Goal: Transaction & Acquisition: Purchase product/service

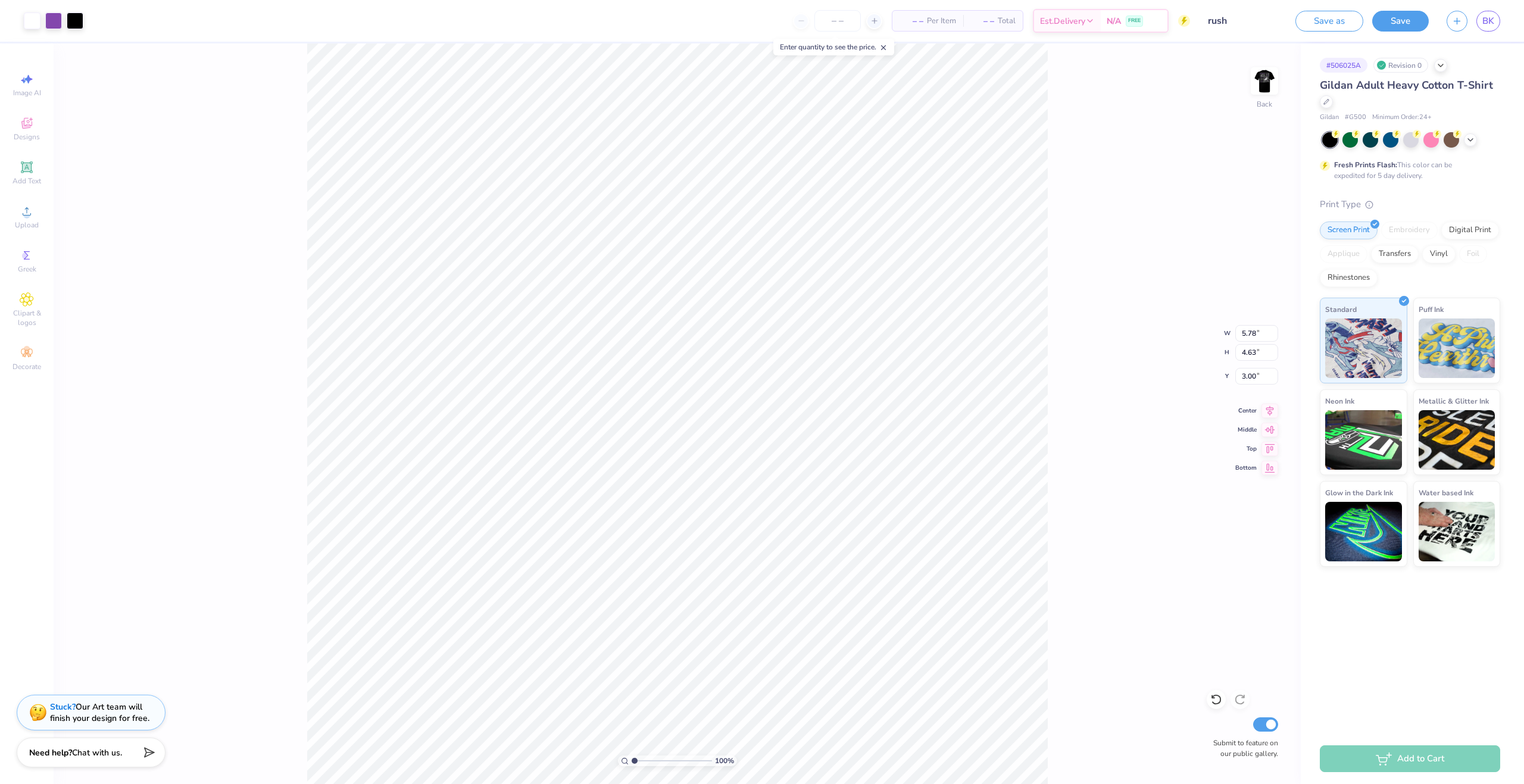
type input "4.48"
type input "3.59"
click at [734, 414] on li "Delete" at bounding box center [742, 416] width 93 height 23
click at [26, 206] on icon at bounding box center [26, 211] width 14 height 14
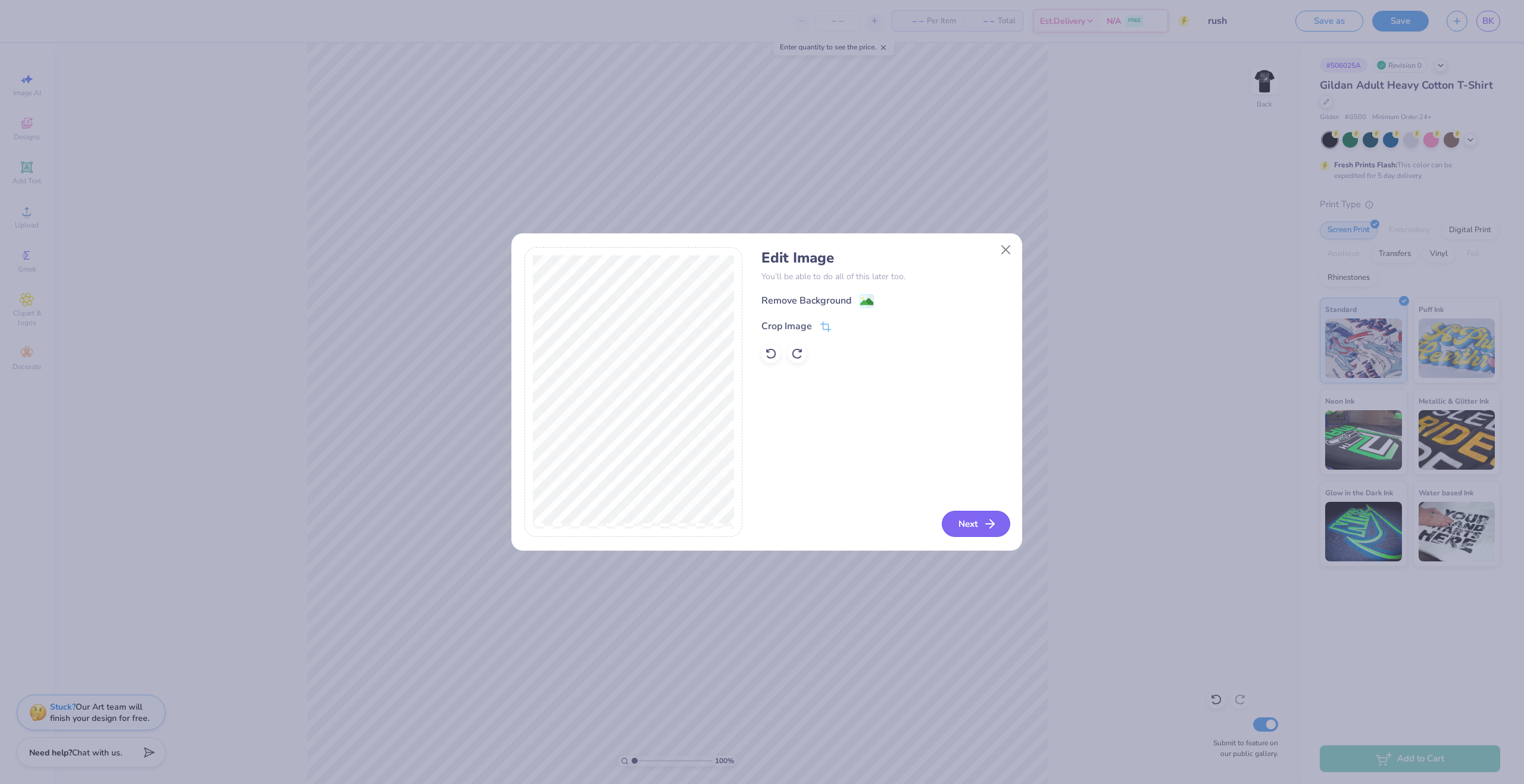
click at [954, 512] on button "Next" at bounding box center [975, 524] width 68 height 26
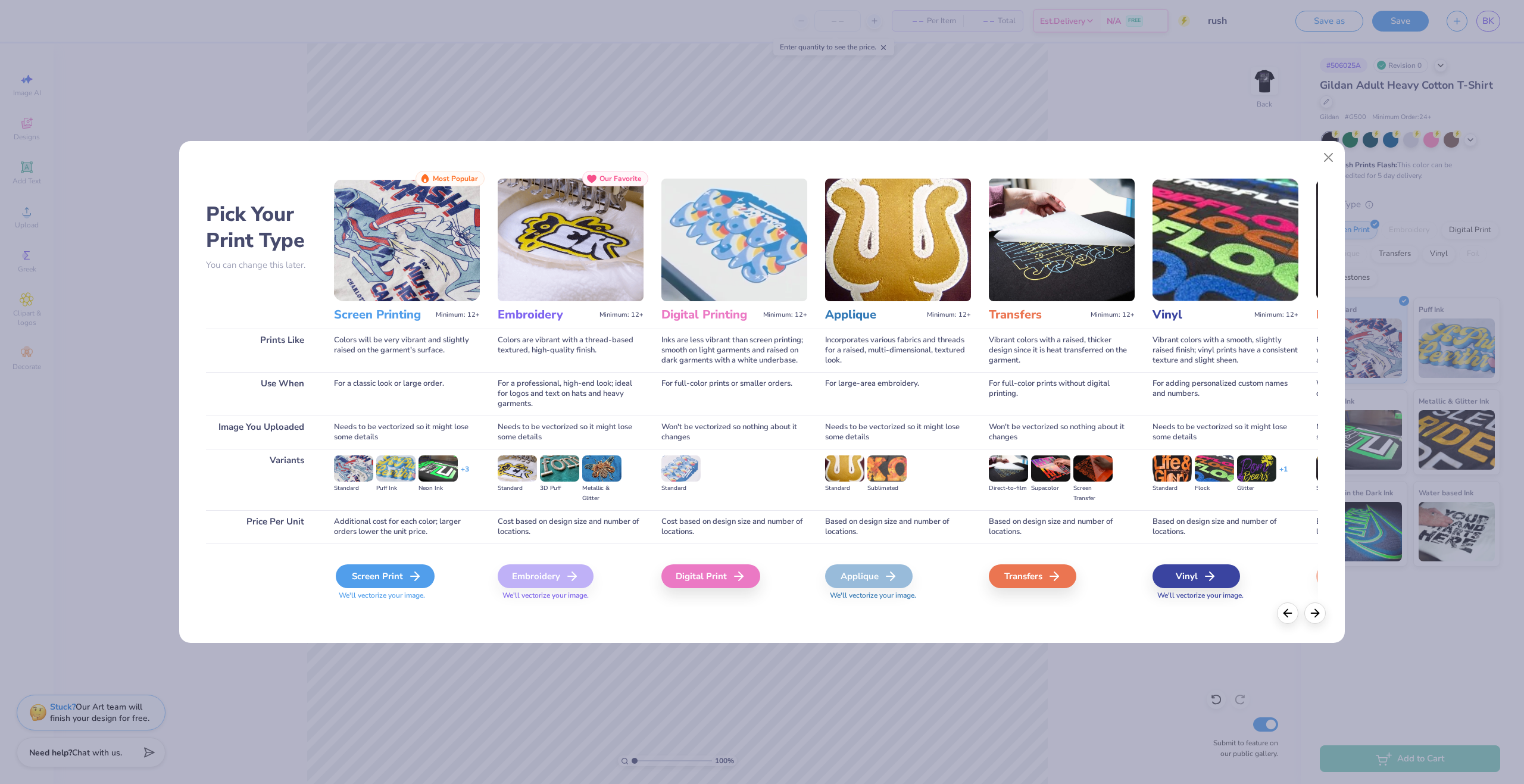
click at [377, 572] on div "Screen Print" at bounding box center [385, 576] width 99 height 24
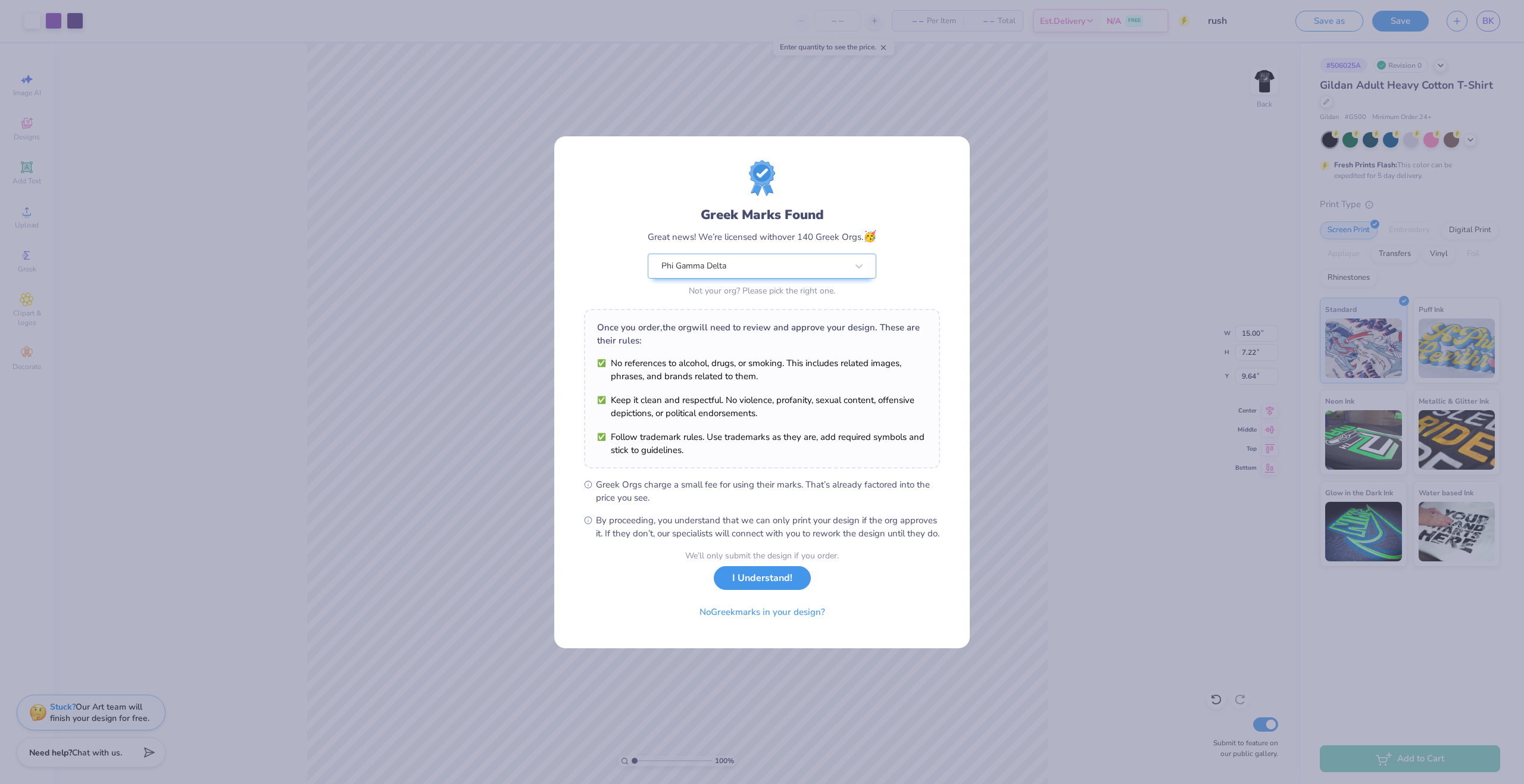
click at [759, 586] on button "I Understand!" at bounding box center [763, 578] width 97 height 24
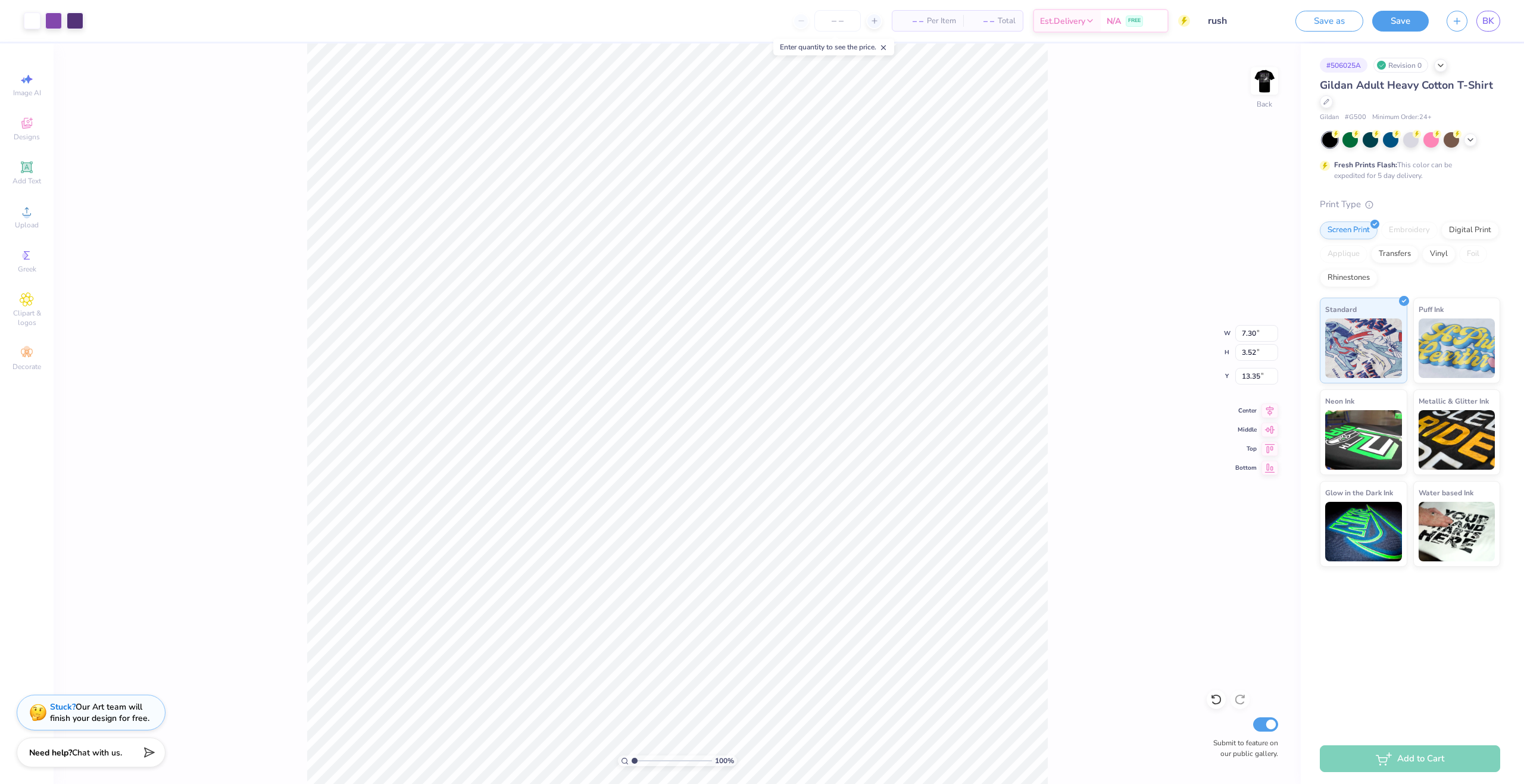
type input "7.30"
type input "3.52"
type input "3.00"
type input "4.55"
type input "2.19"
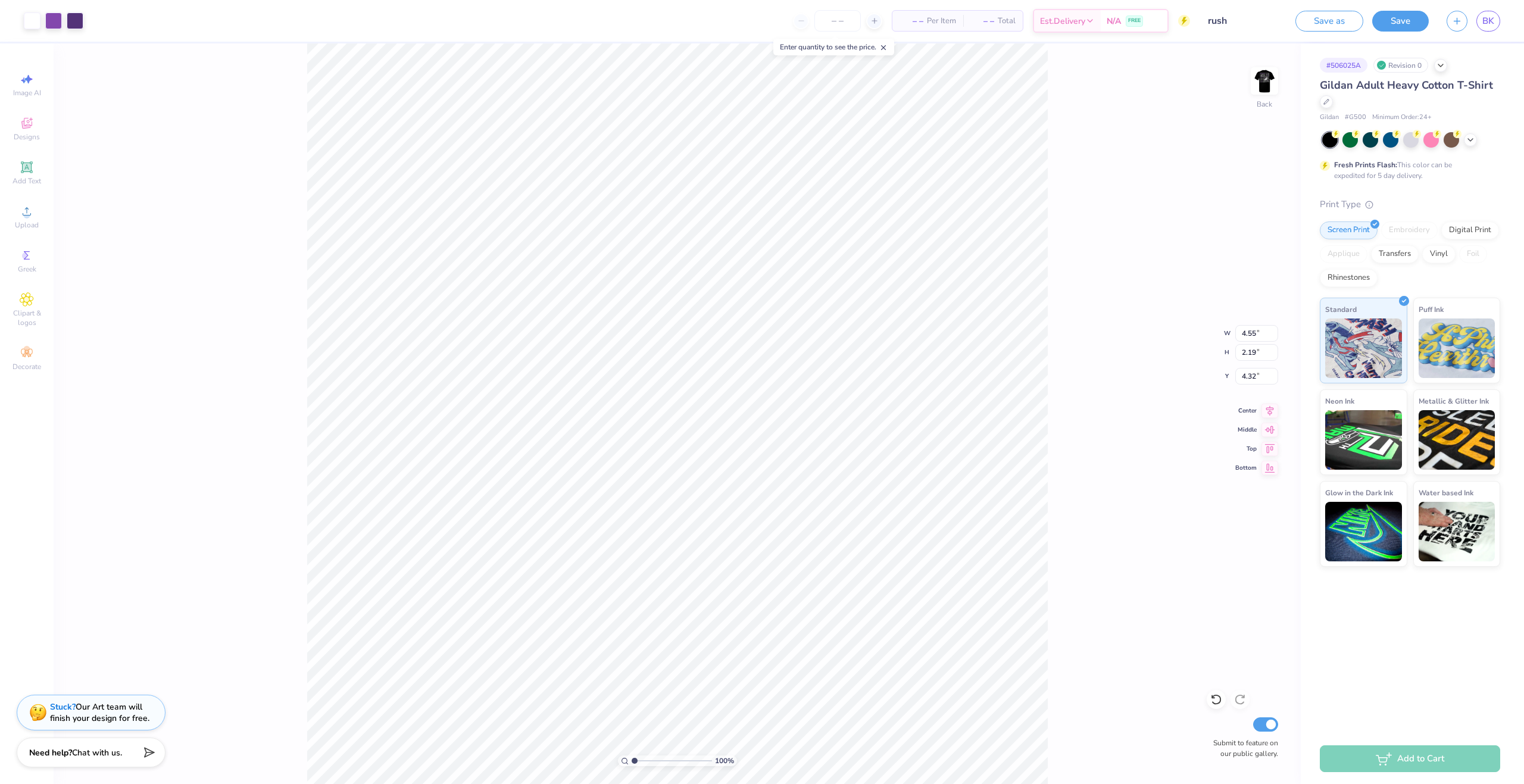
type input "3.00"
click at [1102, 194] on div "100 % Back W 4.55 4.55 " H 2.19 2.19 " Y 3.00 3.00 " Center Middle Top Bottom S…" at bounding box center [677, 413] width 1247 height 740
click at [1270, 79] on img at bounding box center [1264, 81] width 48 height 48
click at [1263, 79] on img at bounding box center [1264, 81] width 48 height 48
click at [1259, 90] on img at bounding box center [1264, 80] width 24 height 24
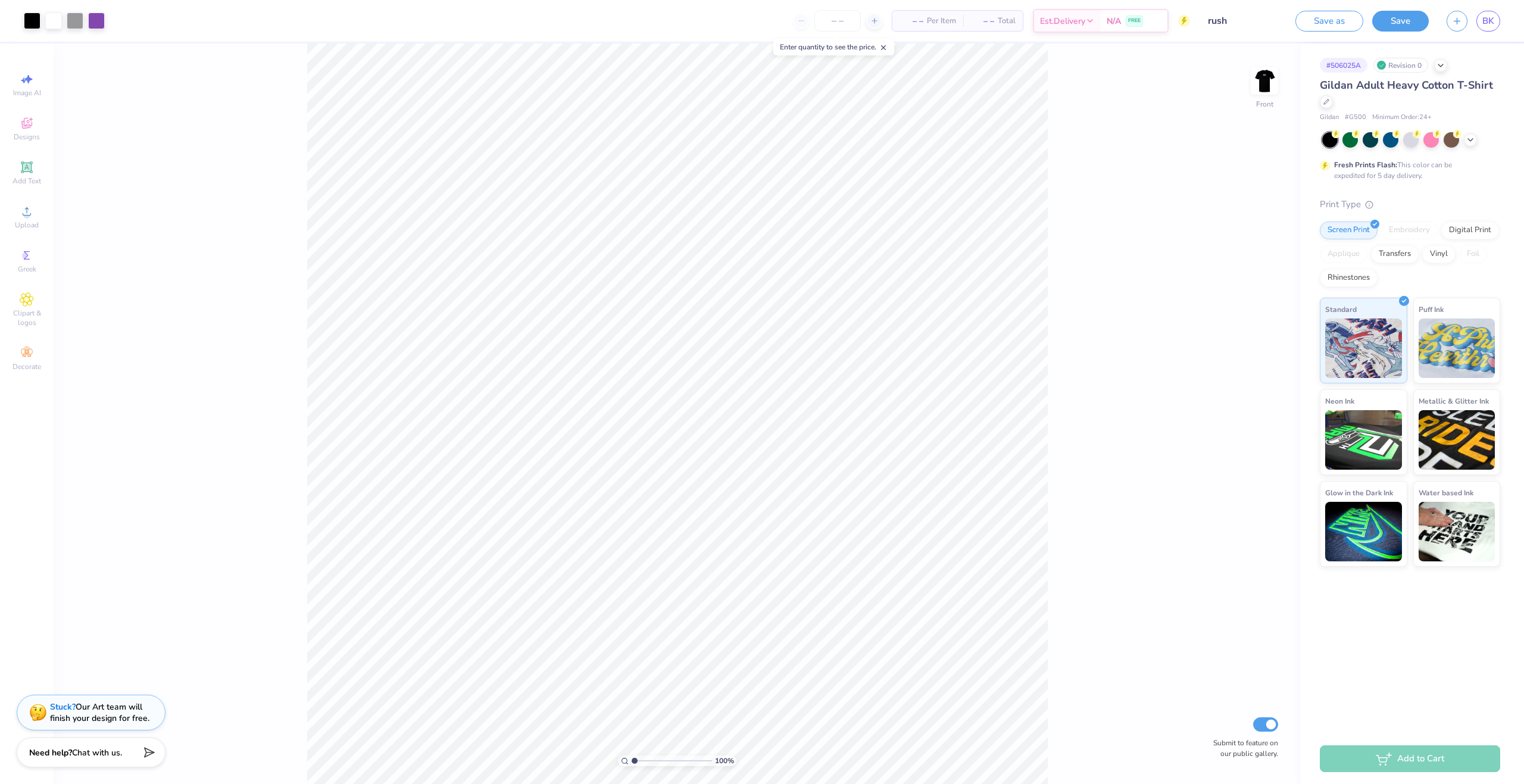
click at [1259, 90] on img at bounding box center [1264, 80] width 24 height 24
click at [1257, 82] on img at bounding box center [1264, 81] width 48 height 48
click at [1257, 82] on img at bounding box center [1264, 80] width 24 height 24
click at [834, 19] on input "number" at bounding box center [838, 21] width 47 height 22
type input "50"
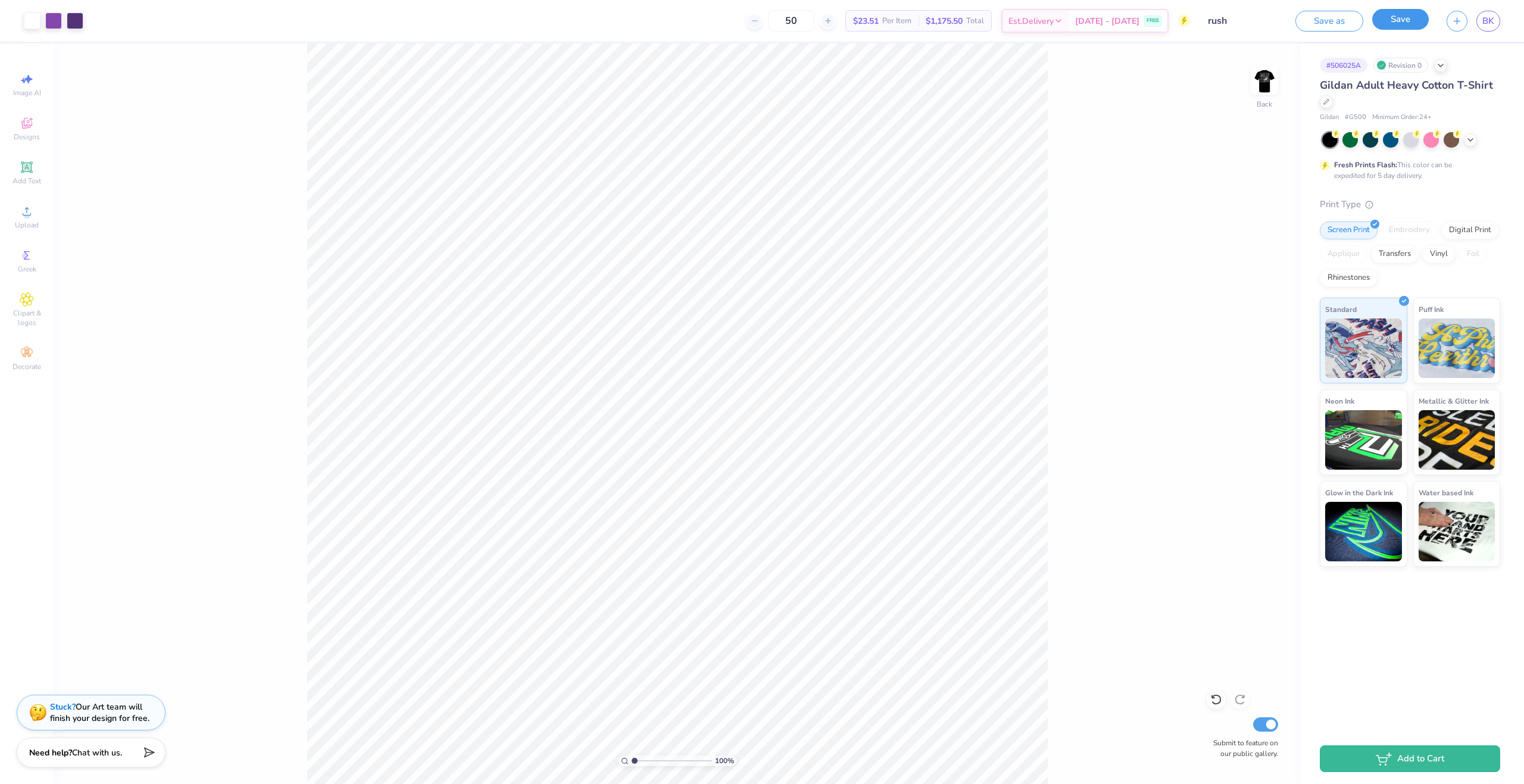
click at [1381, 22] on button "Save" at bounding box center [1400, 19] width 57 height 21
click at [1498, 32] on icon "close" at bounding box center [1498, 32] width 8 height 9
click at [1429, 750] on button "Add to Cart" at bounding box center [1410, 756] width 180 height 27
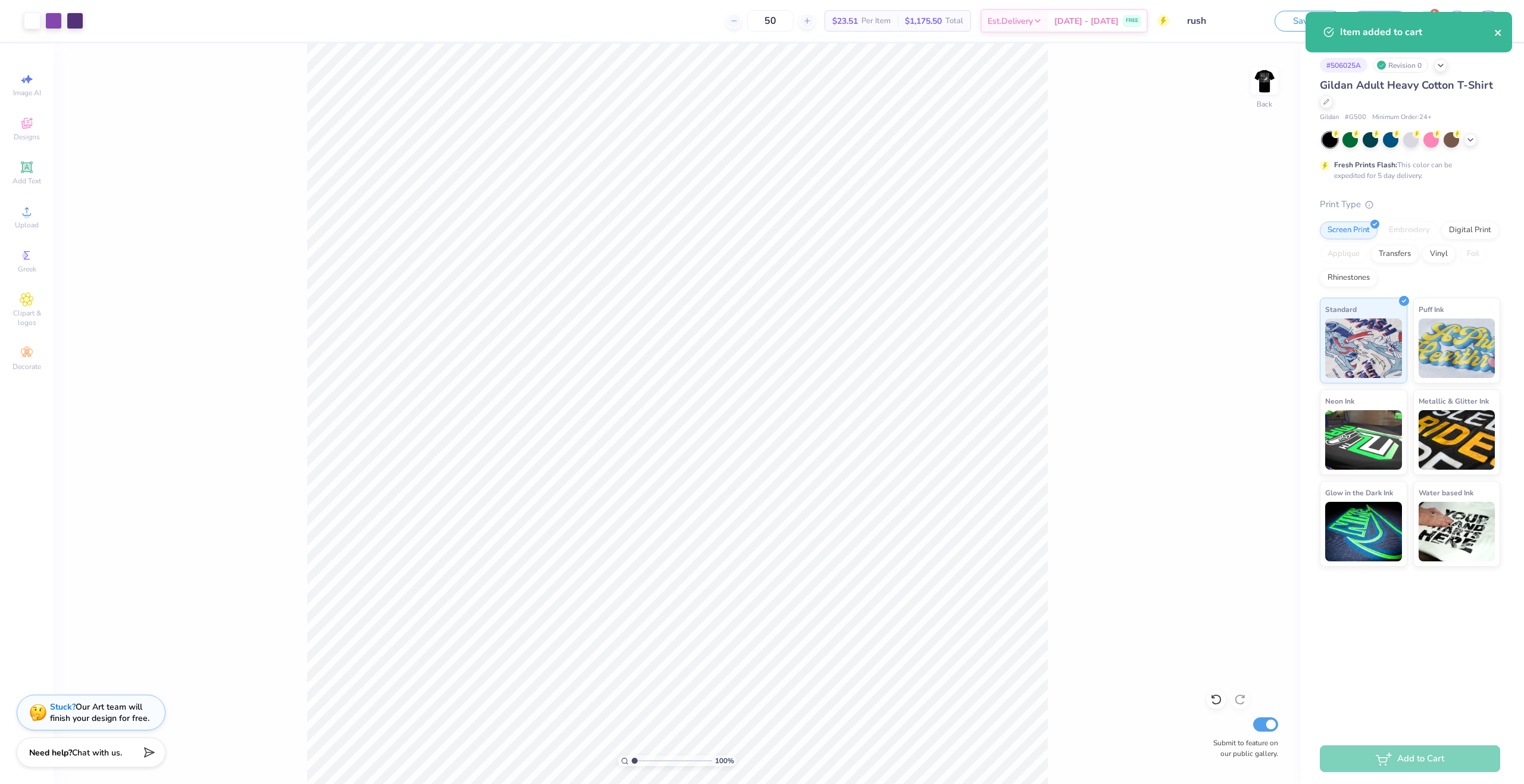
click at [1500, 27] on button "close" at bounding box center [1498, 32] width 8 height 14
click at [1429, 22] on icon at bounding box center [1427, 19] width 11 height 9
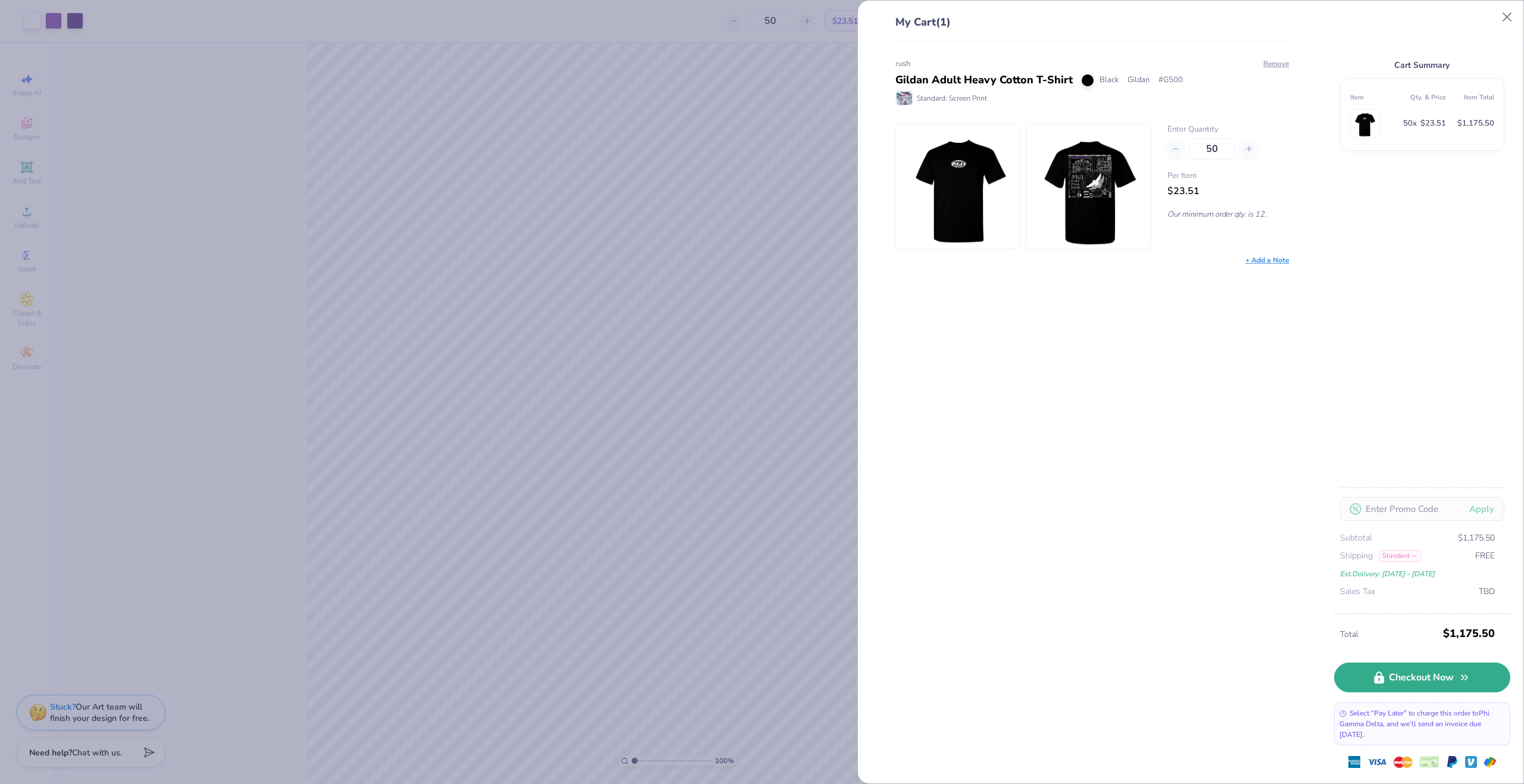
click at [1383, 675] on icon at bounding box center [1379, 677] width 10 height 13
click at [1508, 22] on button "Close" at bounding box center [1508, 18] width 23 height 23
